Goal: Task Accomplishment & Management: Manage account settings

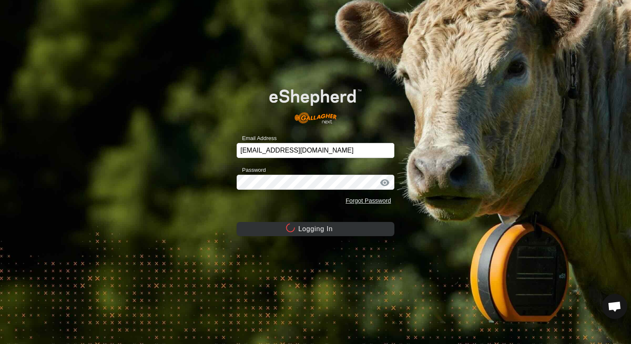
scroll to position [1922, 0]
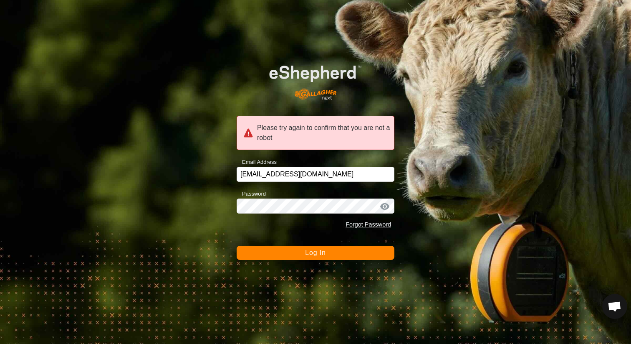
click at [343, 255] on button "Log In" at bounding box center [316, 253] width 158 height 14
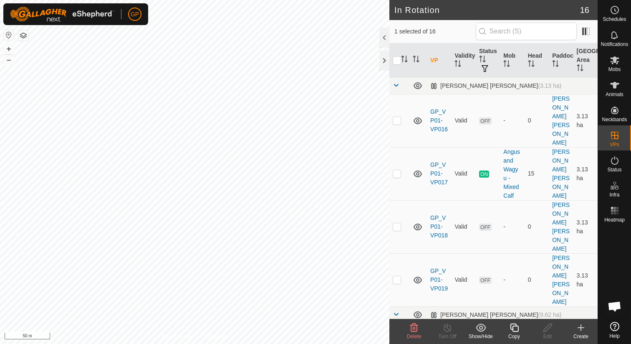
checkbox input "false"
checkbox input "true"
click at [613, 12] on icon at bounding box center [615, 10] width 10 height 10
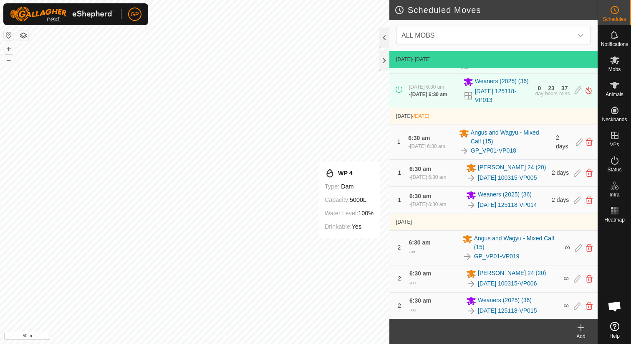
scroll to position [66, 0]
click at [587, 176] on icon at bounding box center [589, 172] width 7 height 8
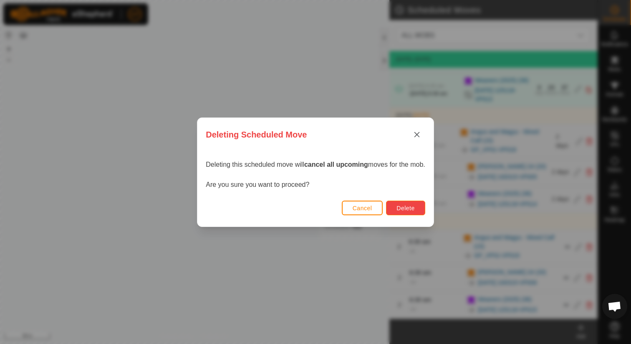
click at [409, 205] on span "Delete" at bounding box center [406, 208] width 18 height 7
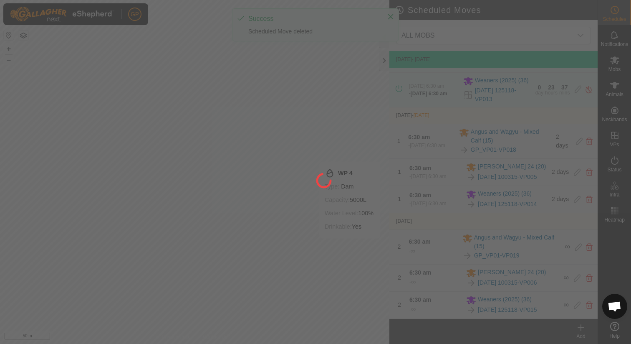
scroll to position [25, 0]
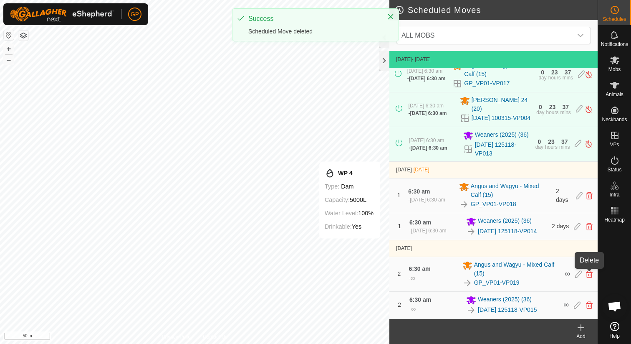
click at [589, 273] on icon at bounding box center [589, 274] width 7 height 8
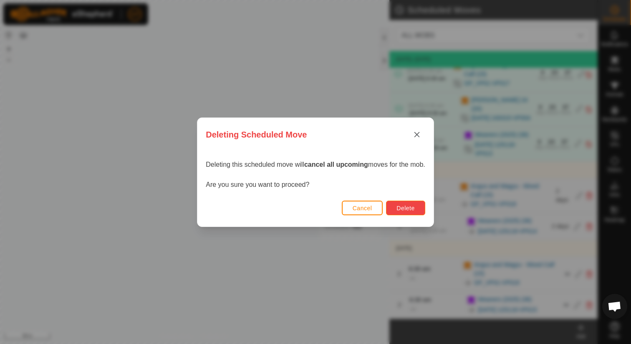
click at [410, 204] on button "Delete" at bounding box center [405, 207] width 39 height 15
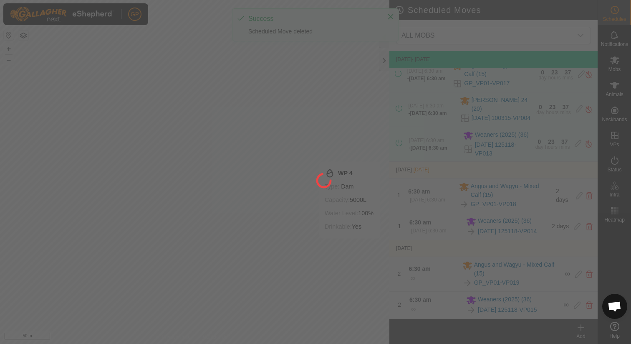
scroll to position [0, 0]
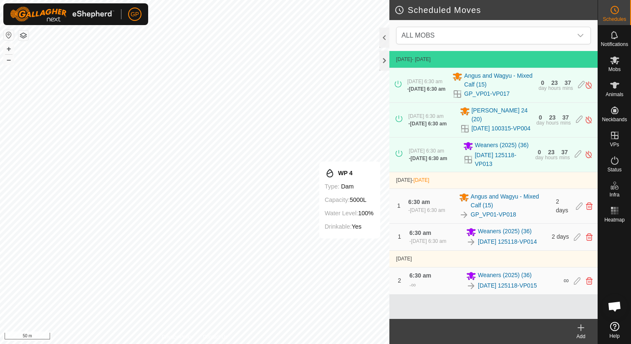
click at [580, 328] on icon at bounding box center [581, 327] width 10 height 10
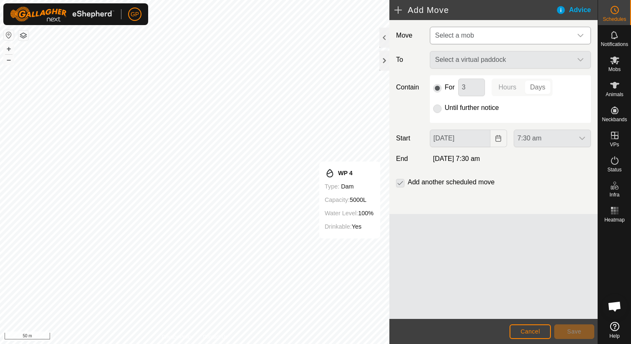
click at [507, 32] on span "Select a mob" at bounding box center [502, 35] width 140 height 17
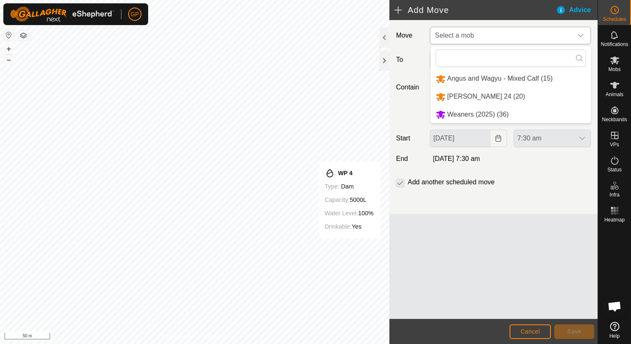
click at [483, 81] on li "Angus and Wagyu - Mixed Calf (15)" at bounding box center [511, 78] width 160 height 17
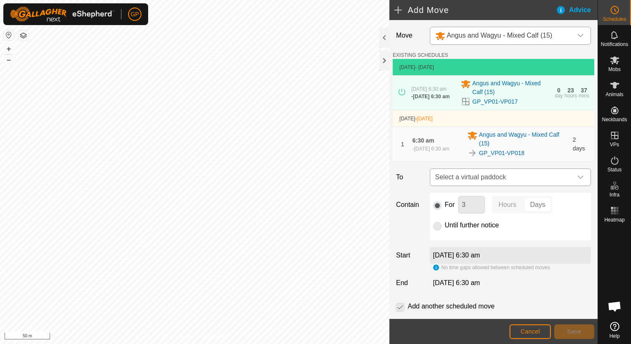
click at [443, 185] on span "Select a virtual paddock" at bounding box center [502, 177] width 140 height 17
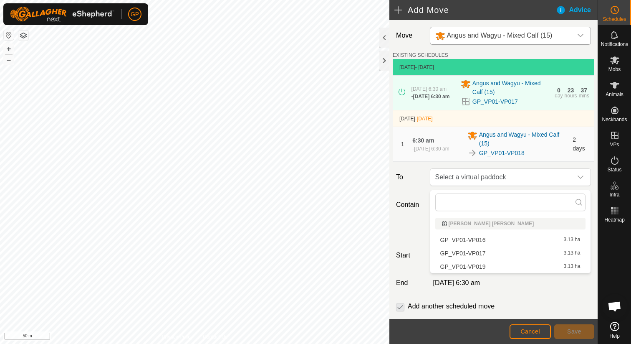
click at [454, 265] on li "GP_VP01-VP019 3.13 ha" at bounding box center [511, 266] width 150 height 13
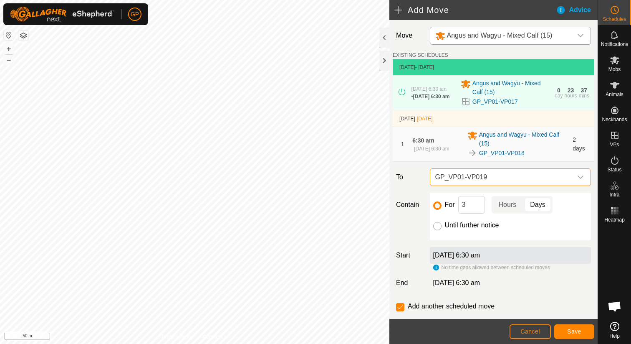
click at [439, 228] on input "Until further notice" at bounding box center [437, 226] width 8 height 8
radio input "true"
checkbox input "false"
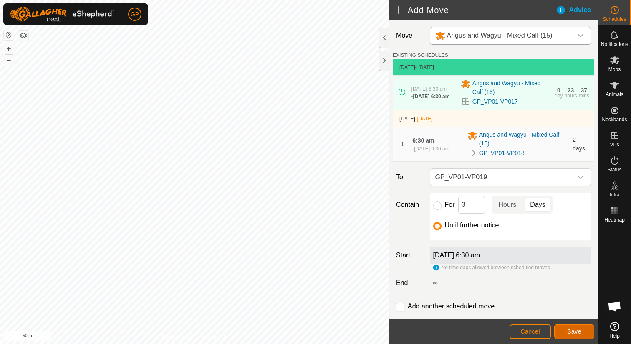
click at [579, 328] on span "Save" at bounding box center [575, 331] width 14 height 7
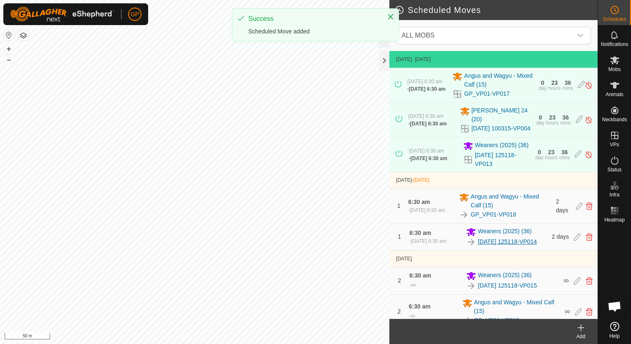
scroll to position [25, 0]
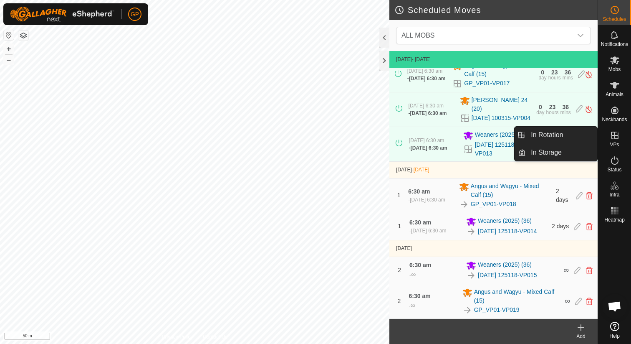
click at [614, 136] on icon at bounding box center [615, 135] width 10 height 10
click at [589, 133] on link "In Rotation" at bounding box center [561, 135] width 71 height 17
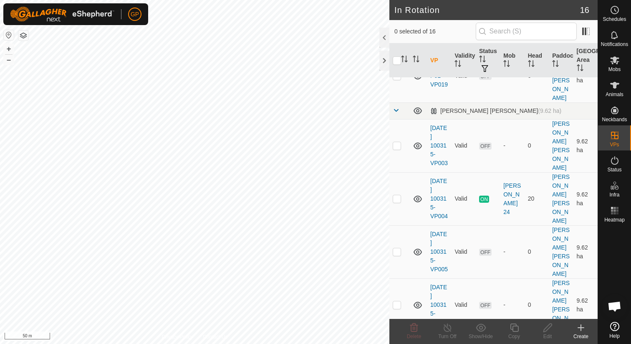
scroll to position [208, 0]
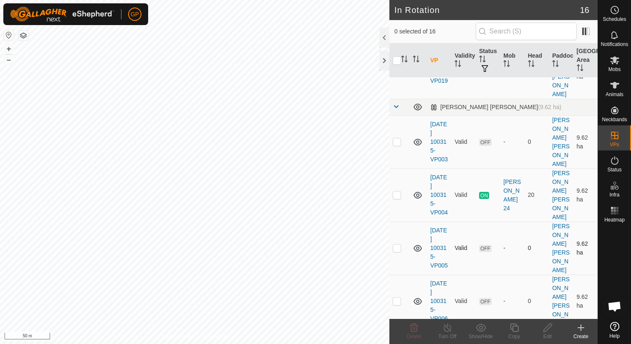
click at [410, 221] on td at bounding box center [419, 247] width 18 height 53
click at [416, 243] on icon at bounding box center [418, 248] width 10 height 10
click at [415, 243] on icon at bounding box center [418, 248] width 10 height 10
click at [438, 221] on td "[DATE] 100315-VP005" at bounding box center [439, 247] width 24 height 53
click at [437, 227] on link "[DATE] 100315-VP005" at bounding box center [440, 248] width 18 height 42
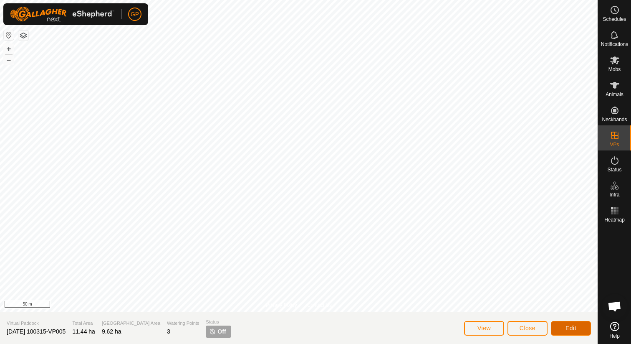
click at [559, 328] on button "Edit" at bounding box center [571, 328] width 40 height 15
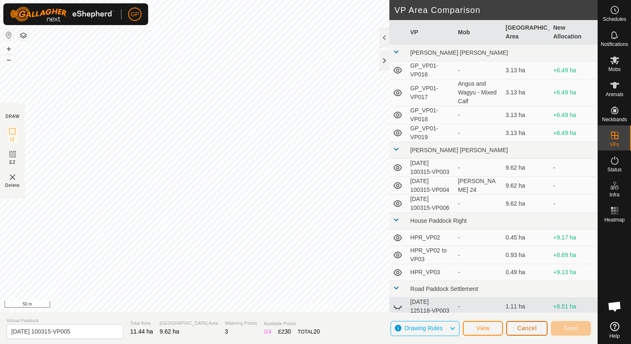
click at [514, 327] on button "Cancel" at bounding box center [527, 328] width 41 height 15
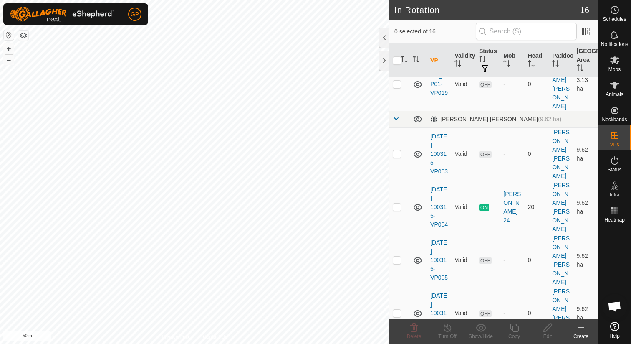
scroll to position [197, 0]
checkbox input "true"
checkbox input "false"
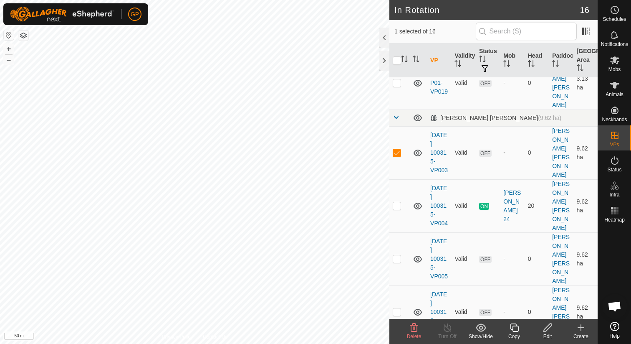
checkbox input "false"
checkbox input "true"
click at [551, 330] on icon at bounding box center [548, 327] width 10 height 10
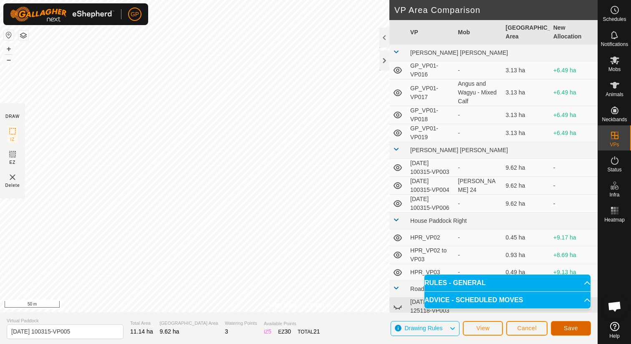
click at [571, 328] on span "Save" at bounding box center [571, 327] width 14 height 7
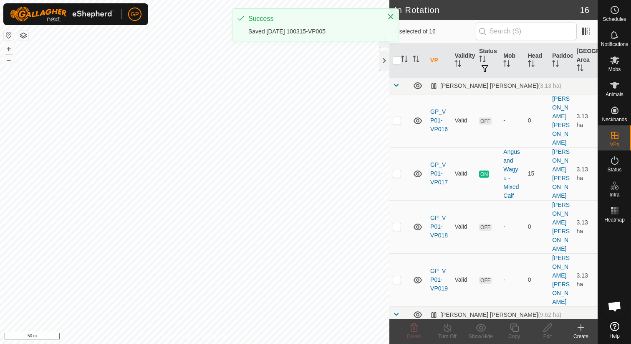
checkbox input "true"
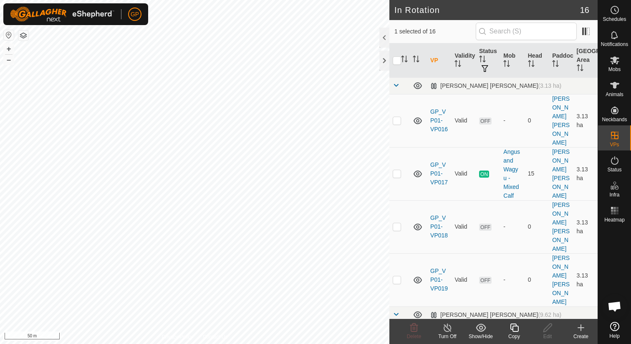
checkbox input "true"
checkbox input "false"
checkbox input "true"
click at [550, 327] on icon at bounding box center [548, 327] width 10 height 10
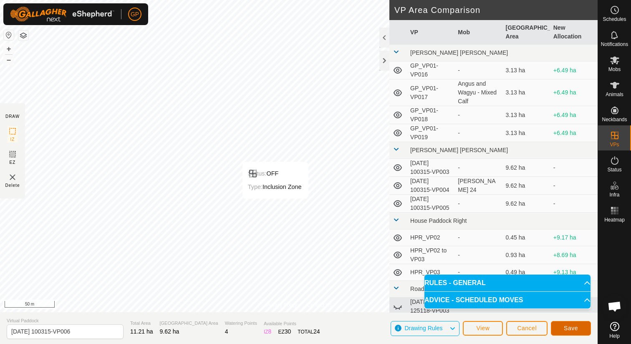
click at [567, 329] on span "Save" at bounding box center [571, 327] width 14 height 7
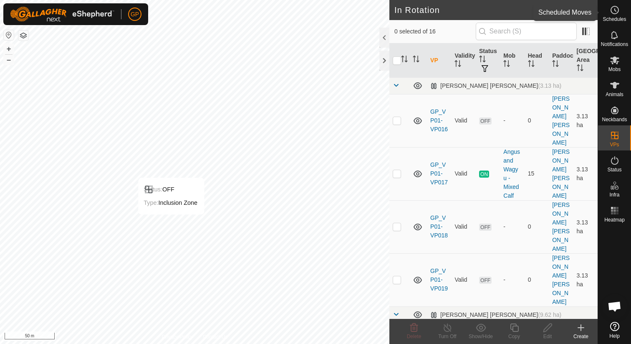
click at [617, 18] on span "Schedules" at bounding box center [614, 19] width 23 height 5
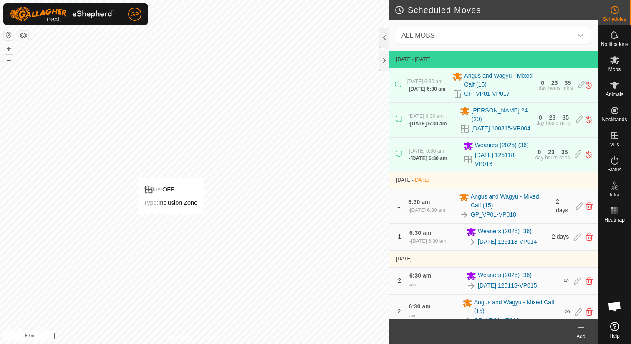
click at [581, 327] on icon at bounding box center [581, 327] width 6 height 0
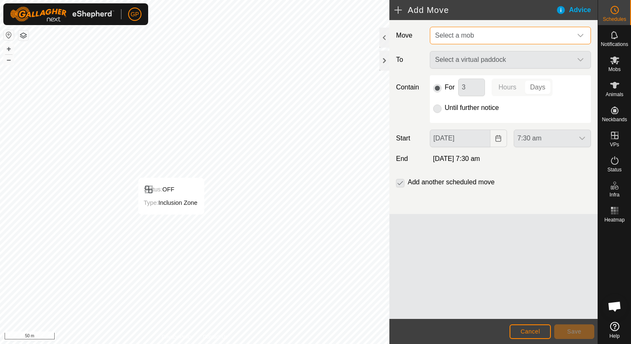
click at [508, 40] on span "Select a mob" at bounding box center [502, 35] width 140 height 17
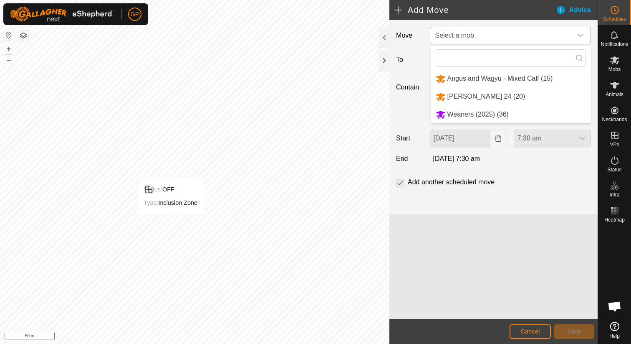
click at [480, 94] on li "[PERSON_NAME] 24 (20)" at bounding box center [511, 96] width 160 height 17
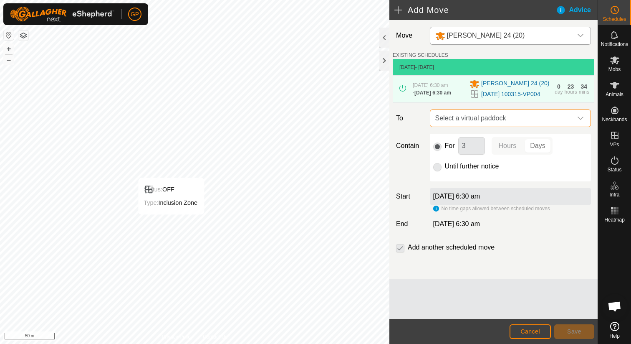
click at [465, 127] on span "Select a virtual paddock" at bounding box center [502, 118] width 140 height 17
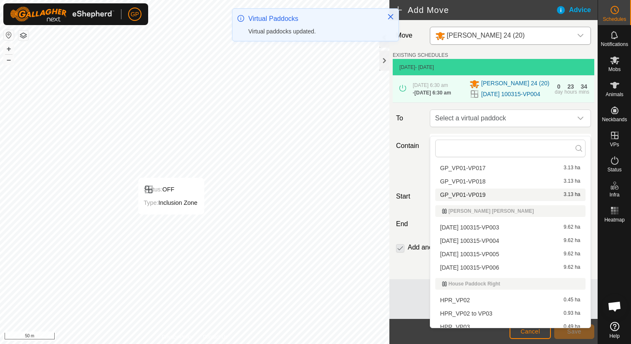
scroll to position [40, 0]
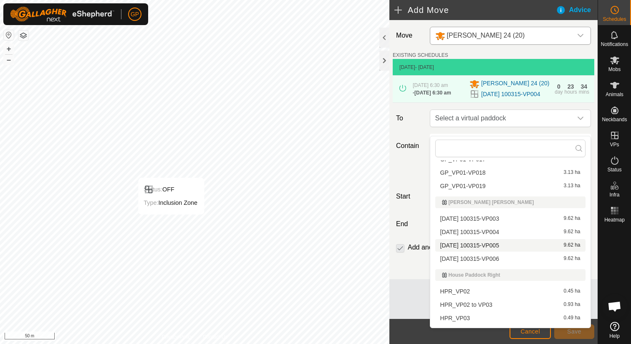
click at [459, 242] on li "[DATE] 100315-VP005 9.62 ha" at bounding box center [511, 245] width 150 height 13
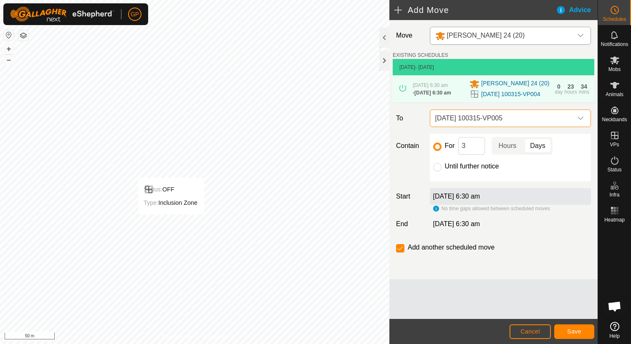
click at [449, 170] on label "Until further notice" at bounding box center [472, 166] width 54 height 7
click at [442, 170] on input "Until further notice" at bounding box center [437, 167] width 8 height 8
radio input "true"
checkbox input "false"
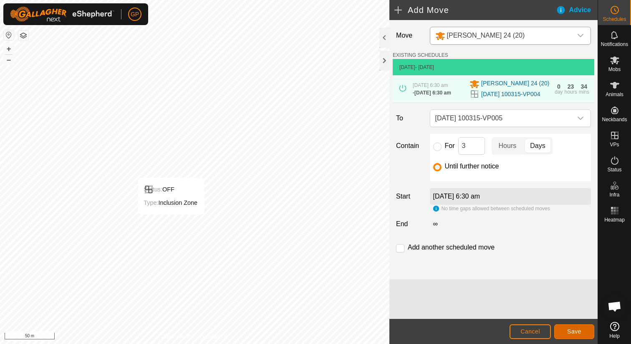
click at [578, 329] on span "Save" at bounding box center [575, 331] width 14 height 7
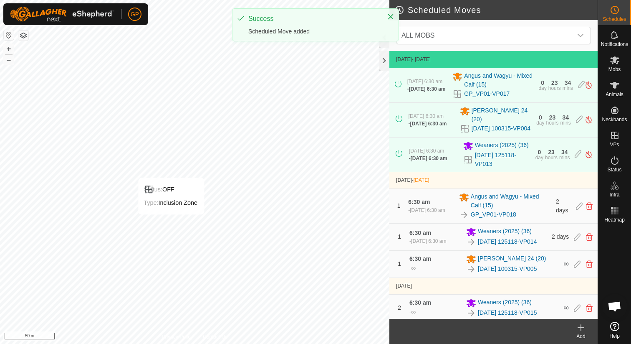
click at [577, 326] on icon at bounding box center [581, 327] width 10 height 10
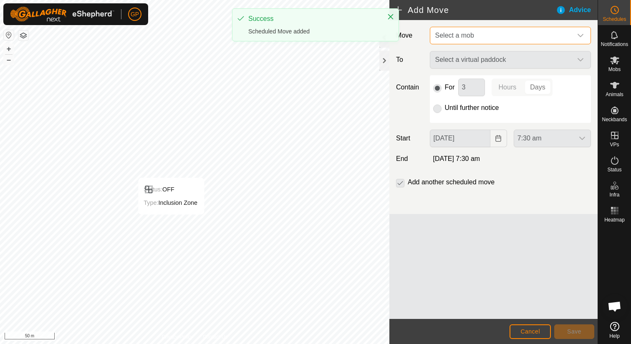
click at [494, 35] on span "Select a mob" at bounding box center [502, 35] width 140 height 17
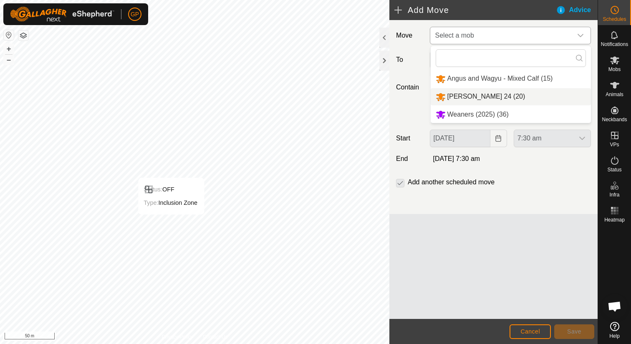
click at [478, 92] on li "[PERSON_NAME] 24 (20)" at bounding box center [511, 96] width 160 height 17
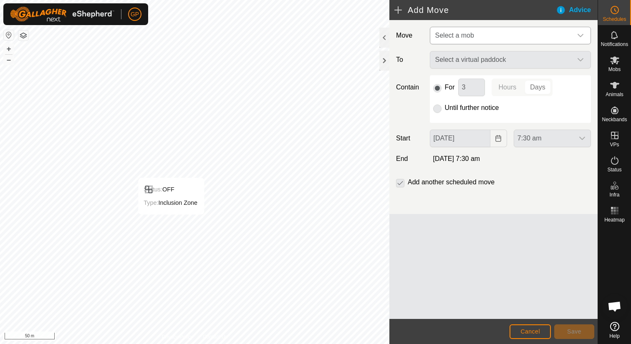
type input "[DATE]"
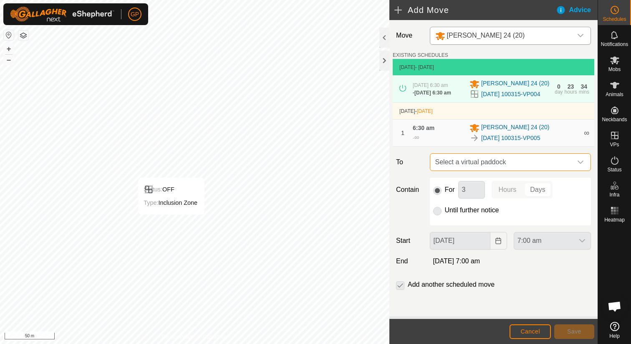
click at [472, 170] on span "Select a virtual paddock" at bounding box center [502, 162] width 140 height 17
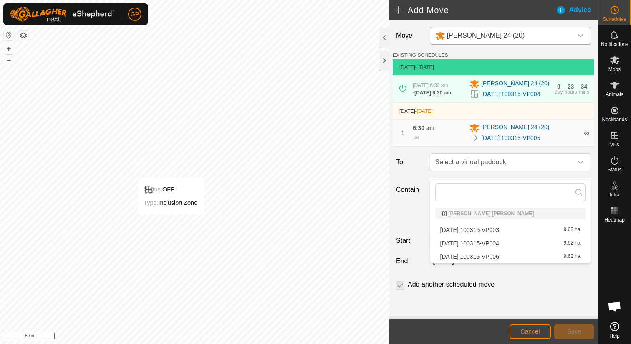
click at [474, 258] on li "[DATE] 100315-VP006 9.62 ha" at bounding box center [511, 256] width 150 height 13
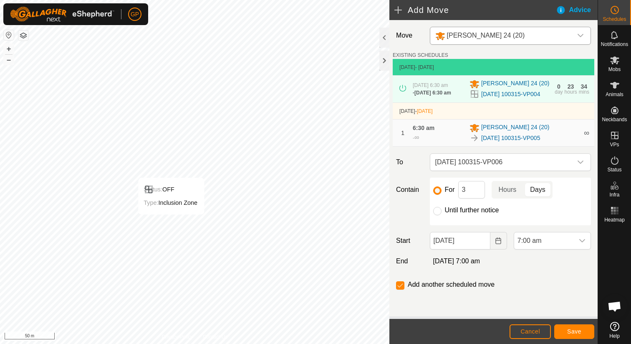
click at [447, 213] on label "Until further notice" at bounding box center [472, 210] width 54 height 7
click at [442, 215] on input "Until further notice" at bounding box center [437, 211] width 8 height 8
radio input "true"
checkbox input "false"
click at [447, 249] on input "[DATE]" at bounding box center [460, 241] width 61 height 18
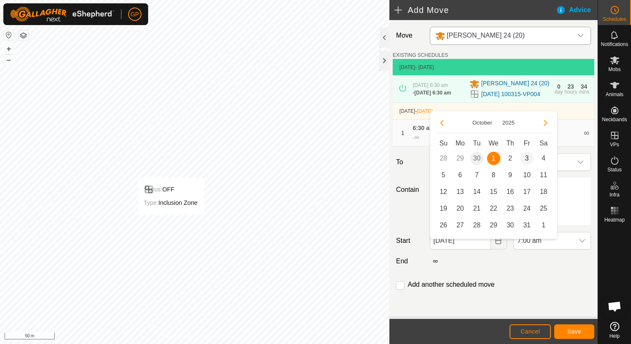
click at [524, 157] on span "3" at bounding box center [527, 158] width 13 height 13
type input "[DATE]"
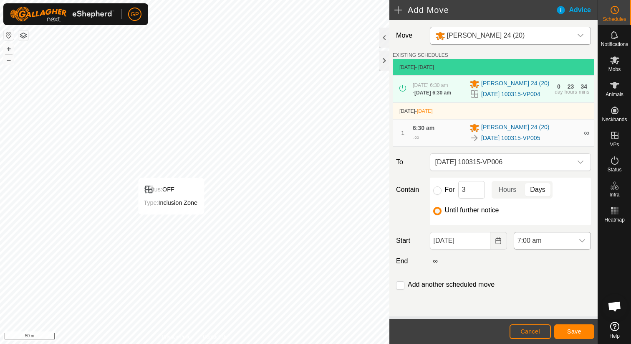
click at [535, 249] on span "7:00 am" at bounding box center [544, 240] width 60 height 17
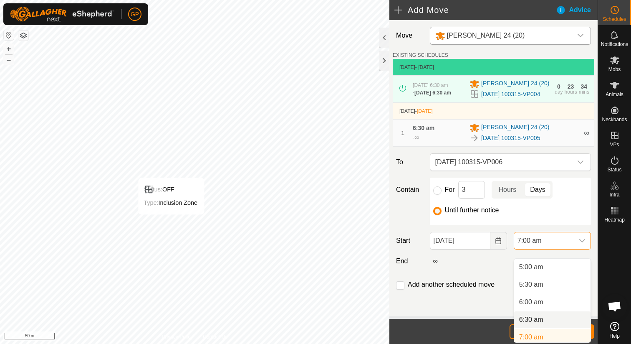
click at [527, 318] on li "6:30 am" at bounding box center [552, 319] width 76 height 17
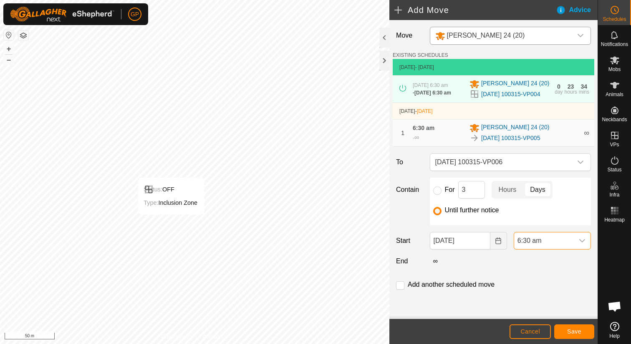
scroll to position [179, 0]
click at [573, 334] on span "Save" at bounding box center [575, 331] width 14 height 7
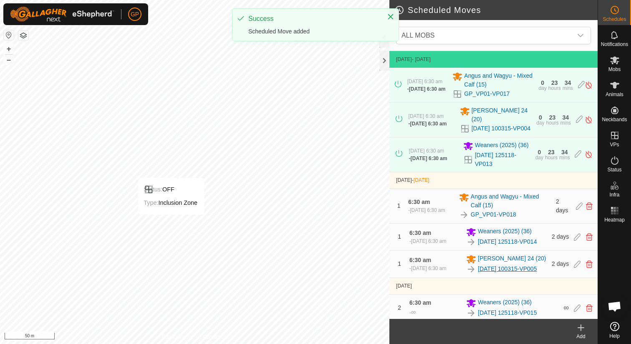
scroll to position [87, 0]
